Goal: Transaction & Acquisition: Purchase product/service

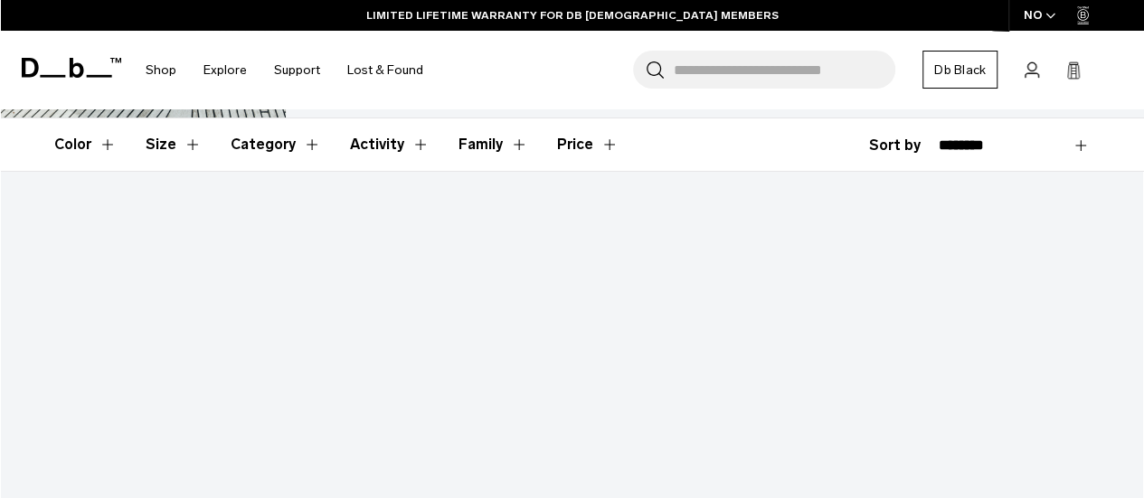
scroll to position [248, 0]
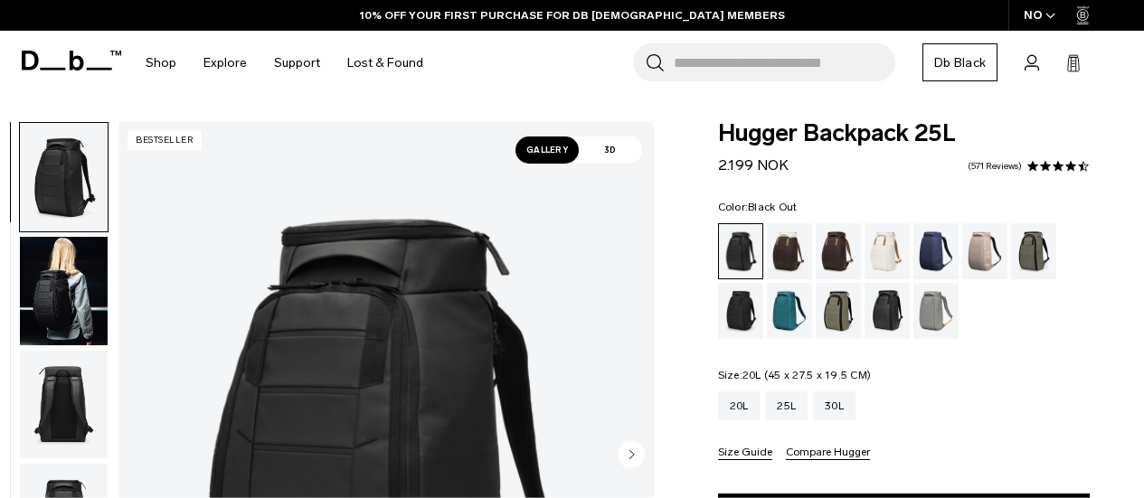
click at [744, 392] on div "20L" at bounding box center [739, 406] width 43 height 29
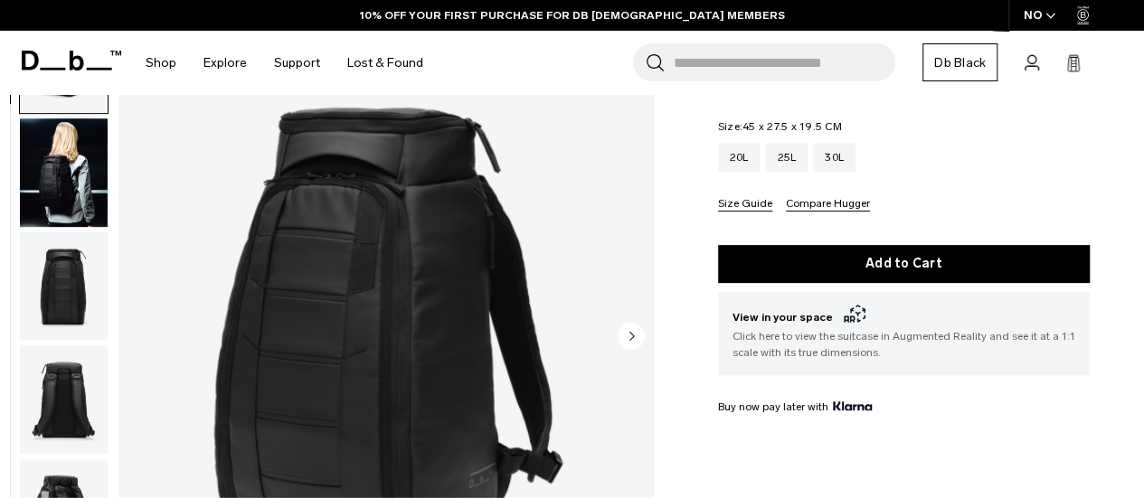
scroll to position [200, 0]
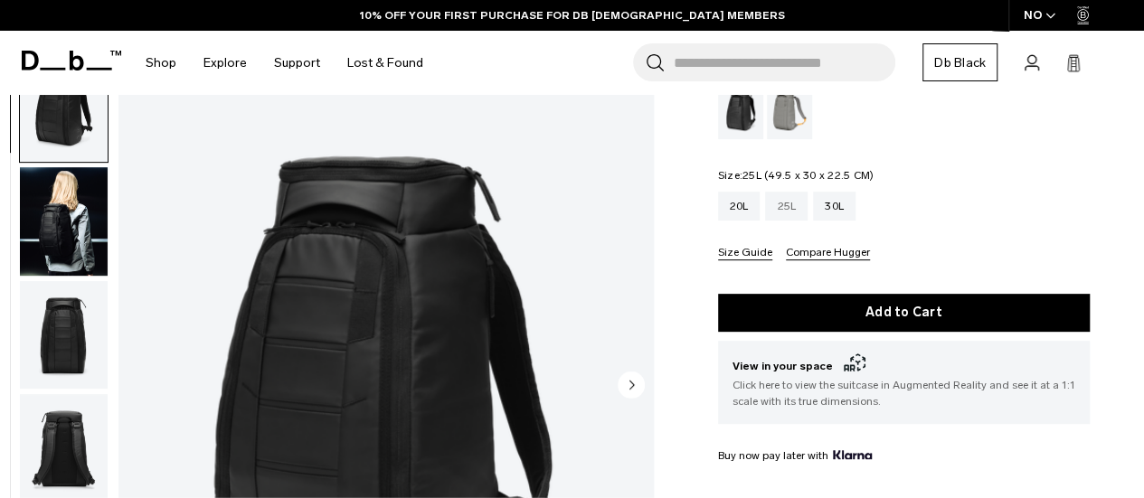
click at [780, 215] on div "25L" at bounding box center [786, 206] width 43 height 29
